Goal: Information Seeking & Learning: Learn about a topic

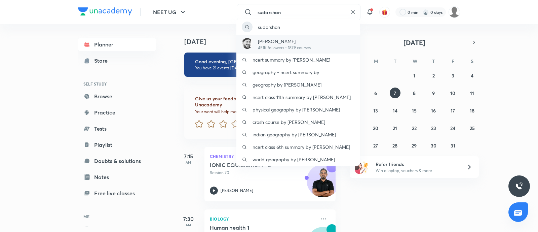
type input "sudarshan"
click at [282, 41] on p "[PERSON_NAME]" at bounding box center [284, 41] width 53 height 7
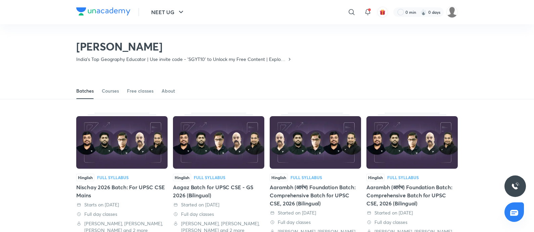
scroll to position [30, 0]
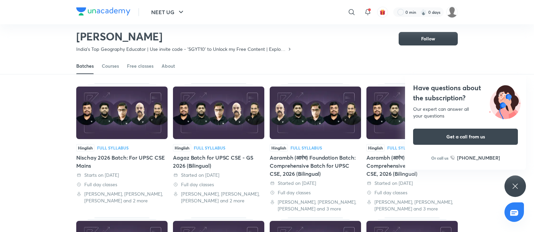
drag, startPoint x: 88, startPoint y: 39, endPoint x: 171, endPoint y: 38, distance: 83.0
click at [171, 38] on h2 "[PERSON_NAME]" at bounding box center [184, 36] width 216 height 13
